Goal: Task Accomplishment & Management: Manage account settings

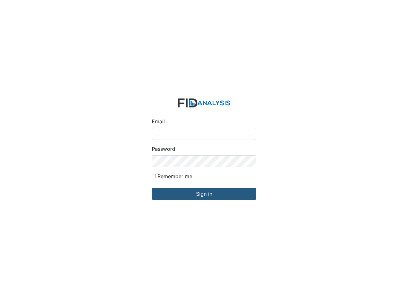
click at [204, 153] on div "Password" at bounding box center [204, 156] width 105 height 22
click at [204, 194] on input "Sign in" at bounding box center [204, 194] width 105 height 12
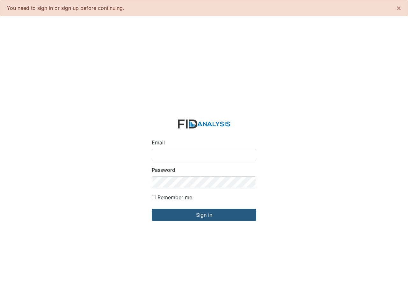
click at [204, 153] on input "Email" at bounding box center [204, 155] width 105 height 12
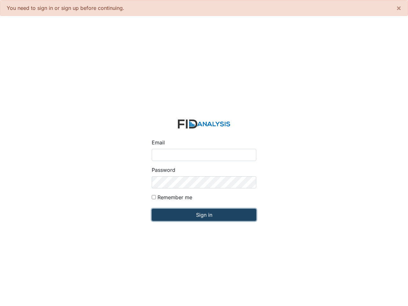
click at [204, 215] on input "Sign in" at bounding box center [204, 215] width 105 height 12
